Goal: Task Accomplishment & Management: Manage account settings

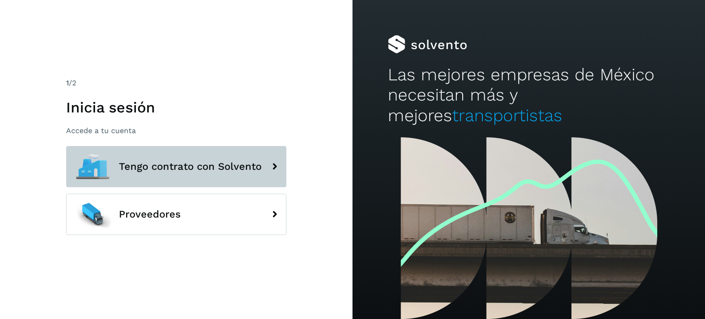
click at [215, 155] on button "Tengo contrato con Solvento" at bounding box center [176, 166] width 220 height 41
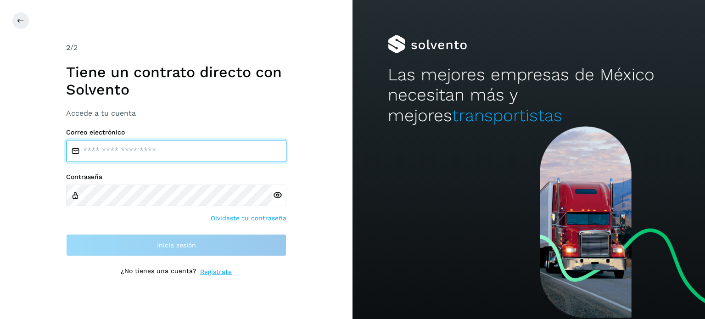
click at [136, 151] on input "email" at bounding box center [176, 151] width 220 height 22
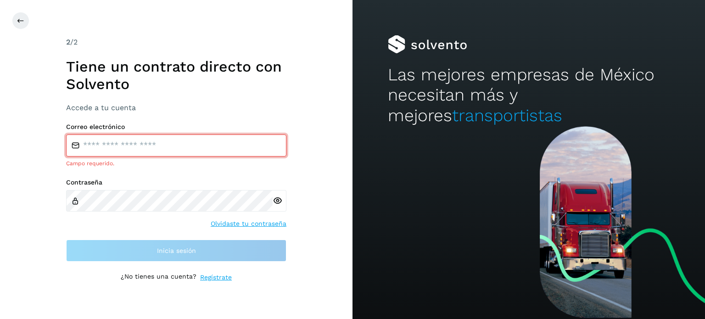
type input "**********"
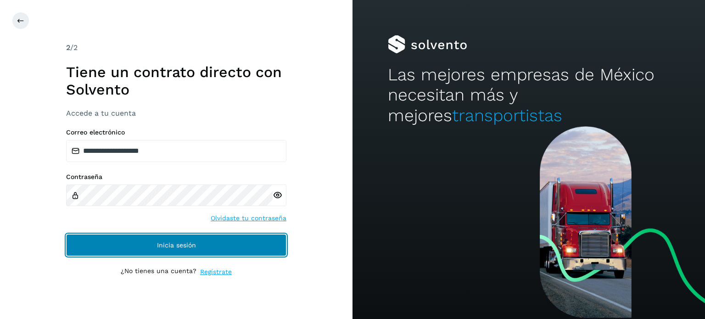
click at [176, 251] on button "Inicia sesión" at bounding box center [176, 245] width 220 height 22
